Goal: Task Accomplishment & Management: Use online tool/utility

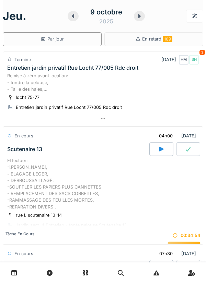
scroll to position [579, 0]
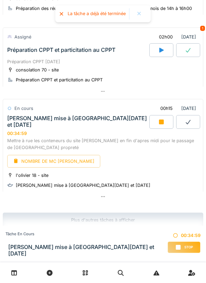
click at [22, 268] on link at bounding box center [13, 272] width 17 height 16
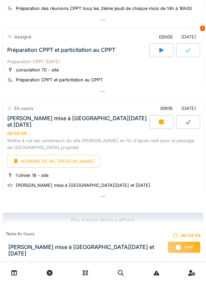
click at [7, 267] on link at bounding box center [13, 272] width 17 height 16
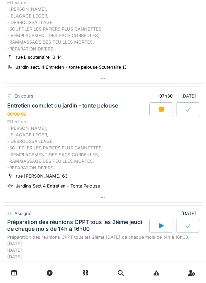
scroll to position [157, 0]
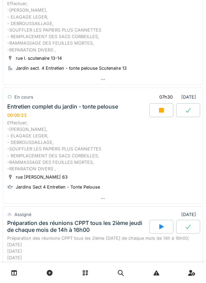
click at [164, 108] on icon at bounding box center [161, 109] width 7 height 5
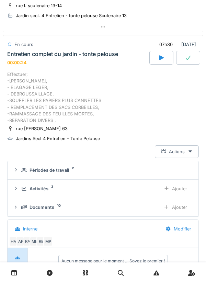
scroll to position [208, 0]
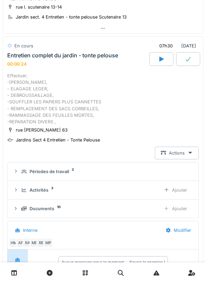
click at [163, 64] on div at bounding box center [161, 59] width 24 height 14
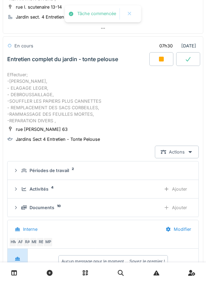
scroll to position [217, 0]
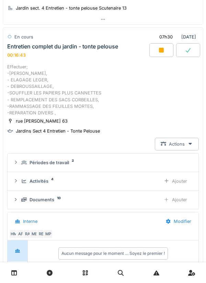
click at [158, 52] on icon at bounding box center [161, 49] width 7 height 5
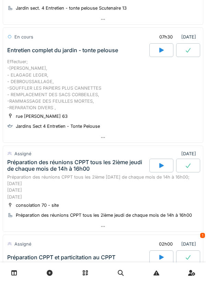
scroll to position [312, 0]
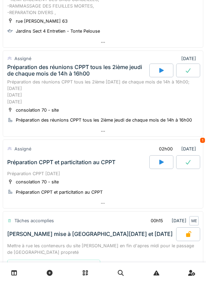
click at [159, 163] on icon at bounding box center [161, 161] width 7 height 5
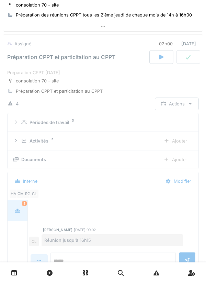
scroll to position [424, 0]
